Goal: Book appointment/travel/reservation

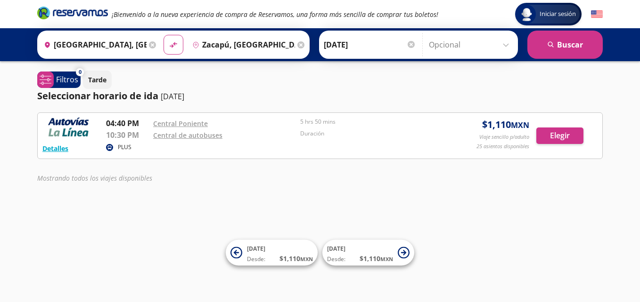
click at [108, 146] on icon at bounding box center [109, 148] width 4 height 4
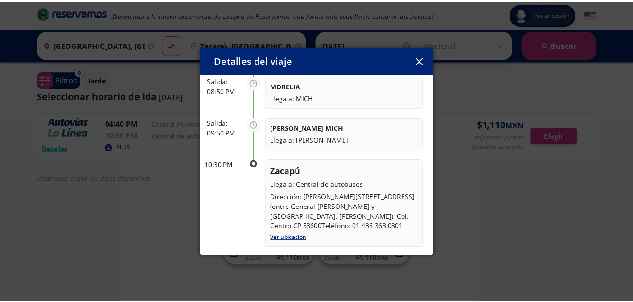
scroll to position [191, 0]
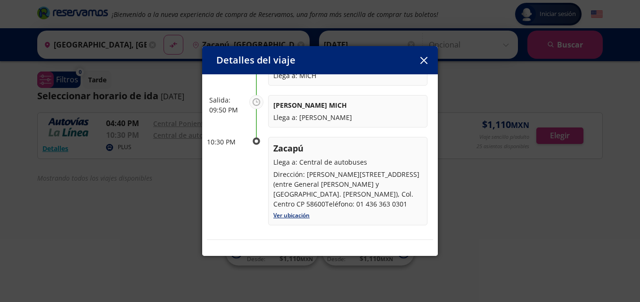
click at [421, 58] on icon "button" at bounding box center [423, 60] width 7 height 7
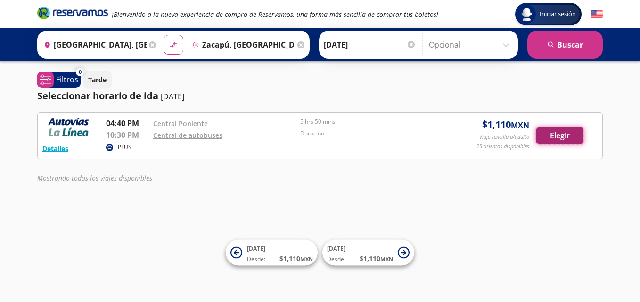
click at [565, 136] on button "Elegir" at bounding box center [559, 136] width 47 height 16
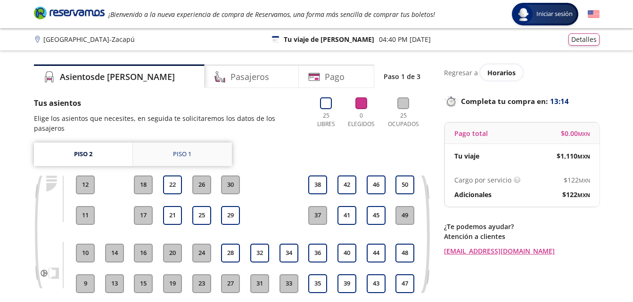
click at [195, 146] on link "Piso 1" at bounding box center [182, 155] width 99 height 24
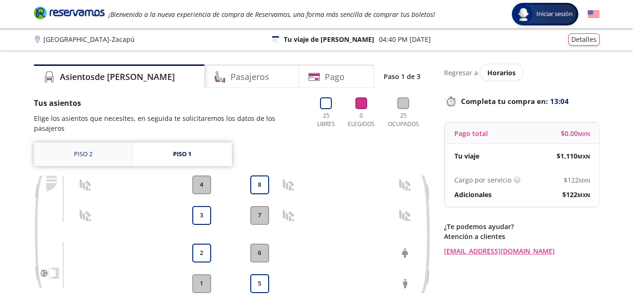
click at [103, 148] on link "Piso 2" at bounding box center [83, 155] width 98 height 24
